Goal: Find specific page/section

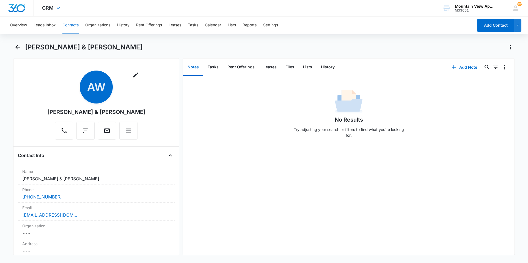
scroll to position [714, 0]
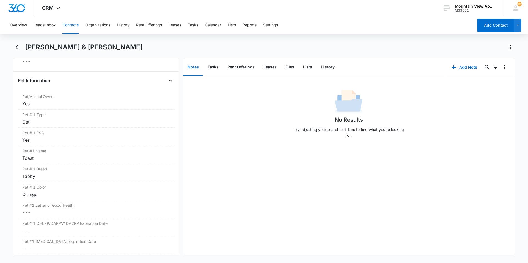
click at [76, 30] on button "Contacts" at bounding box center [70, 25] width 16 height 18
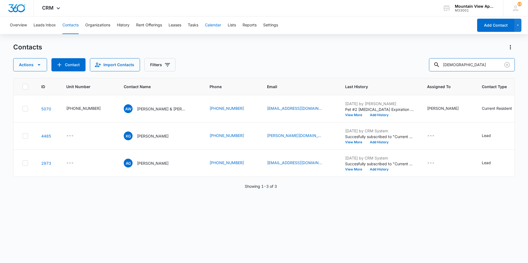
drag, startPoint x: 481, startPoint y: 68, endPoint x: 208, endPoint y: 29, distance: 275.5
click at [205, 32] on div "Overview Leads Inbox Contacts Organizations History Rent Offerings Leases Tasks…" at bounding box center [264, 139] width 528 height 246
type input "[PERSON_NAME]"
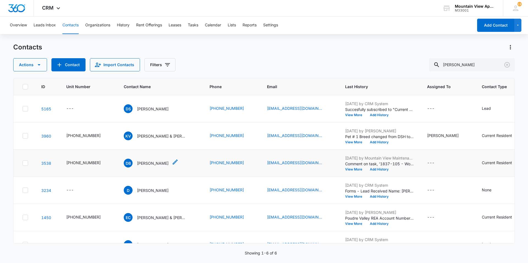
click at [142, 163] on p "[PERSON_NAME]" at bounding box center [153, 163] width 32 height 6
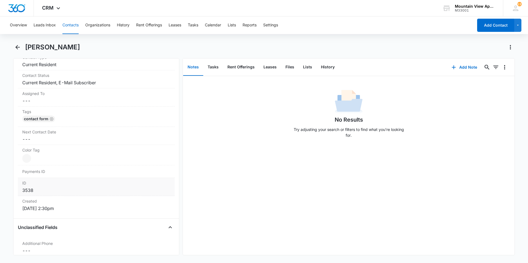
scroll to position [55, 0]
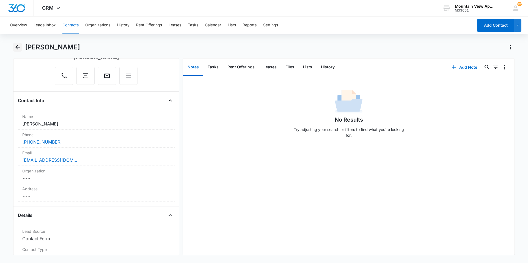
click at [18, 46] on icon "Back" at bounding box center [17, 47] width 7 height 7
